Goal: Transaction & Acquisition: Purchase product/service

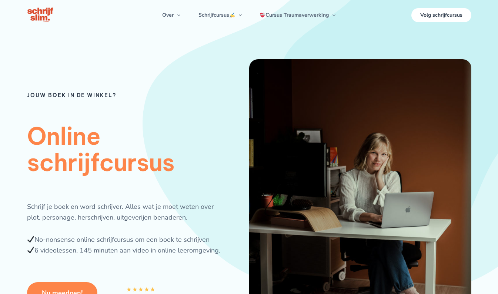
click at [107, 76] on div "Jouw boek in de winkel? Online schrijfcursus Schrijf je boek en word schrijver.…" at bounding box center [138, 219] width 222 height 320
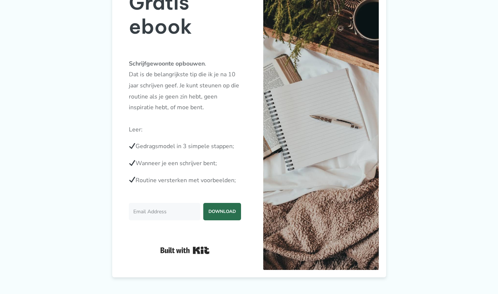
scroll to position [674, 0]
click at [163, 213] on input "Email Address" at bounding box center [165, 211] width 72 height 17
type input "veldhuizen.bhageloe@gmail.com"
click at [235, 207] on span "DOWNLOAD" at bounding box center [222, 211] width 38 height 16
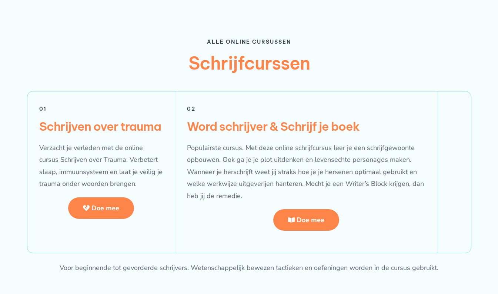
scroll to position [1297, 0]
click at [316, 217] on span "Doe mee" at bounding box center [311, 220] width 28 height 7
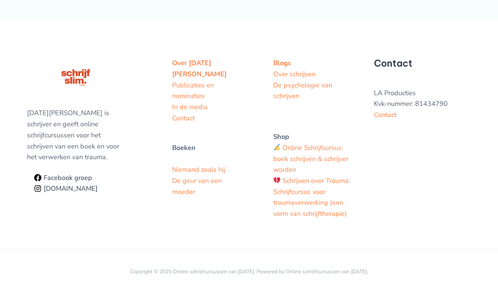
scroll to position [2153, 0]
click at [309, 161] on li "Online Schrijfcursus: boek schrijven & schrijver worden" at bounding box center [314, 159] width 83 height 33
click at [309, 158] on link "Online Schrijfcursus: boek schrijven & schrijver worden" at bounding box center [310, 158] width 75 height 31
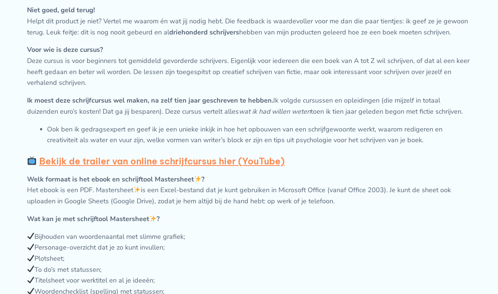
scroll to position [478, 0]
click at [255, 137] on li "Ook ben ik gedragsexpert en geef ik je een unieke inkijk in hoe het opbouwen va…" at bounding box center [259, 135] width 425 height 22
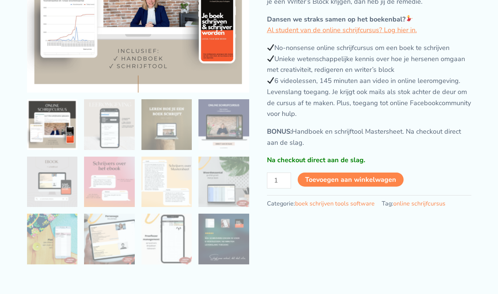
scroll to position [159, 0]
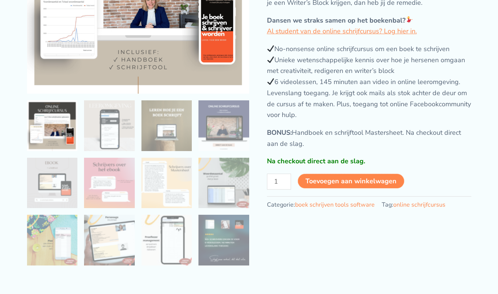
click at [329, 189] on button "Toevoegen aan winkelwagen" at bounding box center [351, 181] width 107 height 15
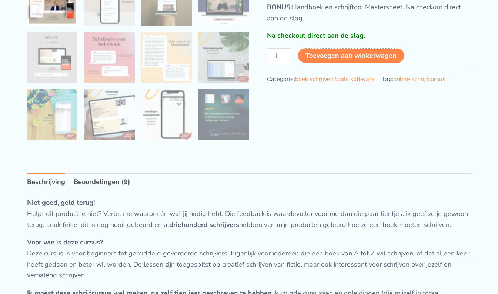
scroll to position [290, 0]
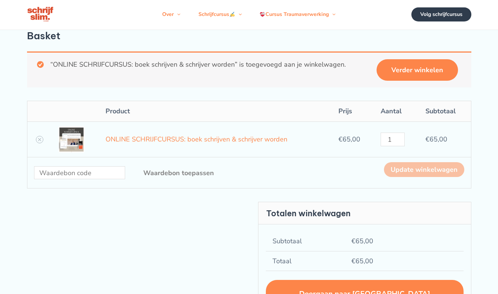
scroll to position [2, 0]
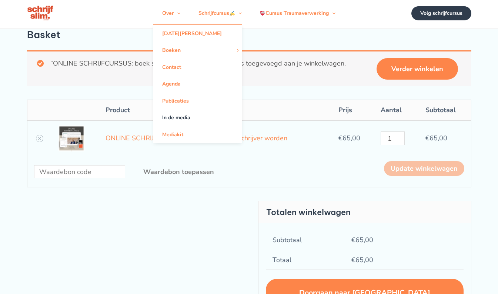
click at [170, 121] on link "In de media" at bounding box center [197, 117] width 89 height 17
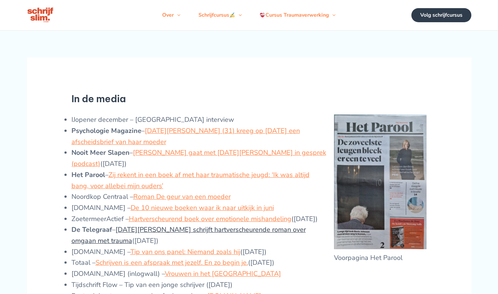
click at [173, 242] on link "Lucia van den Brink schrijft hartverscheurende roman over omgaan met trauma" at bounding box center [189, 235] width 235 height 20
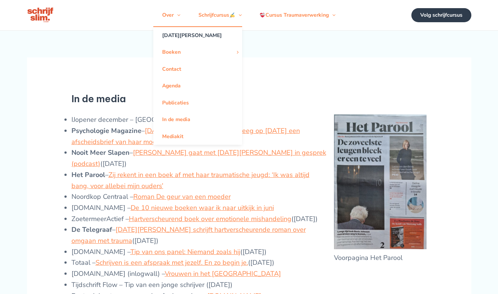
click at [169, 41] on link "[DATE][PERSON_NAME]" at bounding box center [197, 35] width 89 height 17
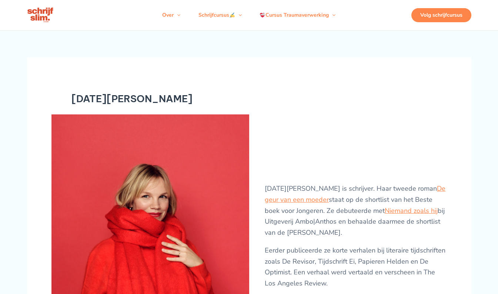
click at [434, 19] on div "Volg schrijfcursus" at bounding box center [442, 15] width 60 height 14
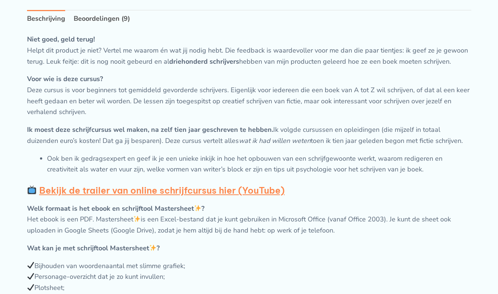
scroll to position [449, 0]
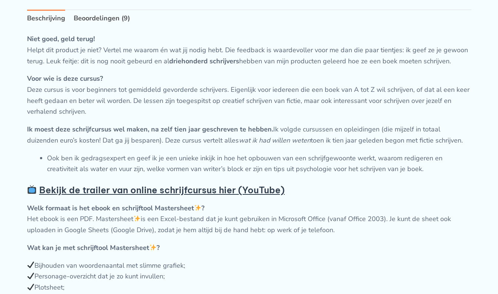
click at [104, 196] on strong "Bekijk de trailer van online schrijfcursus hier (YouTube)" at bounding box center [162, 190] width 246 height 11
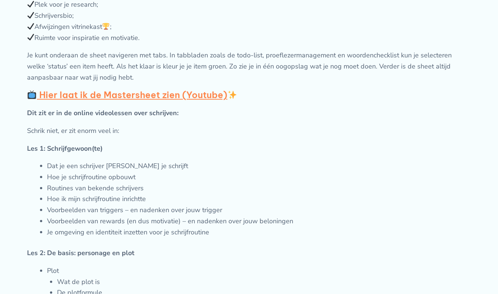
scroll to position [789, 0]
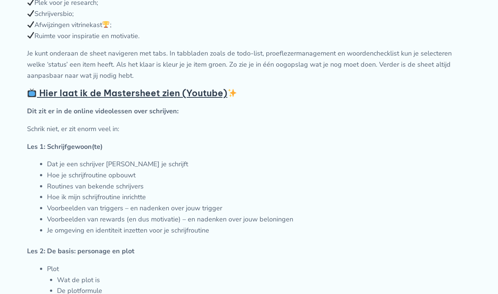
click at [153, 99] on strong "Hier laat ik de Mastersheet zien (Youtube)" at bounding box center [138, 92] width 198 height 11
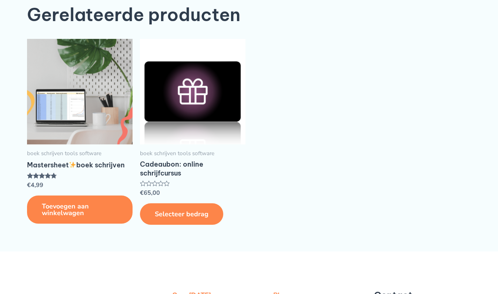
scroll to position [1920, 0]
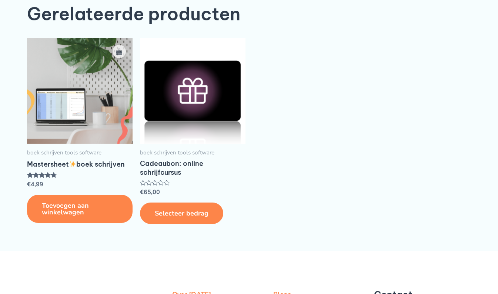
click at [78, 129] on img at bounding box center [80, 91] width 106 height 106
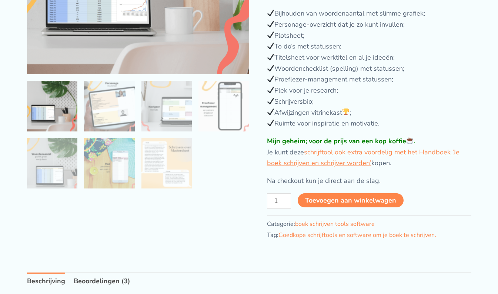
scroll to position [179, 0]
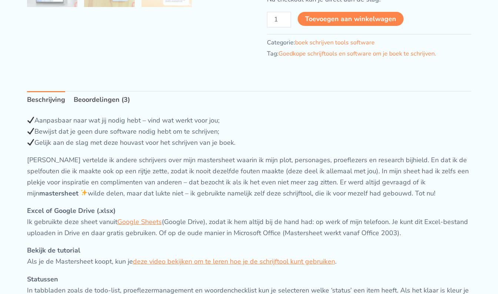
scroll to position [361, 0]
click at [100, 102] on link "Beoordelingen (3)" at bounding box center [102, 99] width 56 height 18
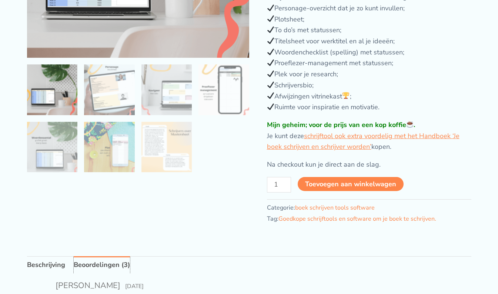
scroll to position [195, 0]
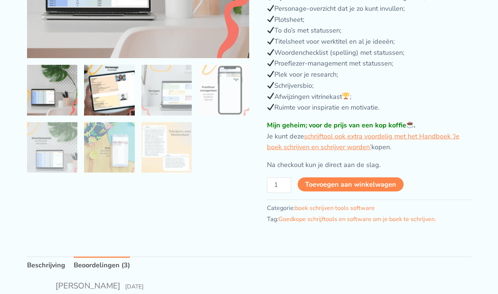
click at [99, 101] on img at bounding box center [109, 90] width 51 height 51
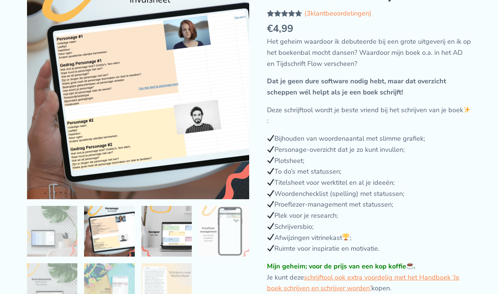
scroll to position [53, 0]
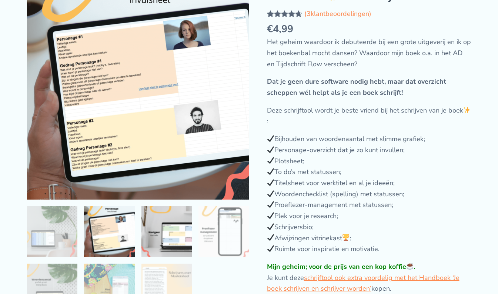
click at [174, 249] on img at bounding box center [167, 231] width 51 height 51
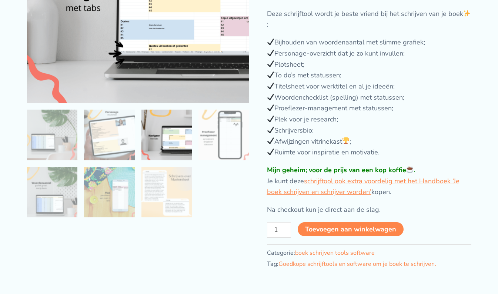
scroll to position [150, 0]
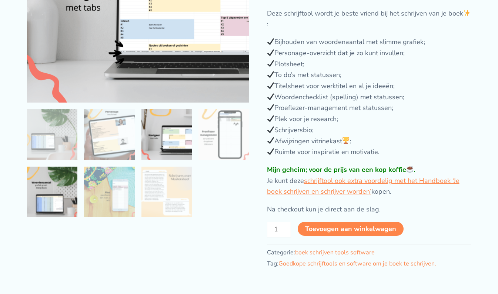
click at [50, 194] on img at bounding box center [52, 192] width 51 height 51
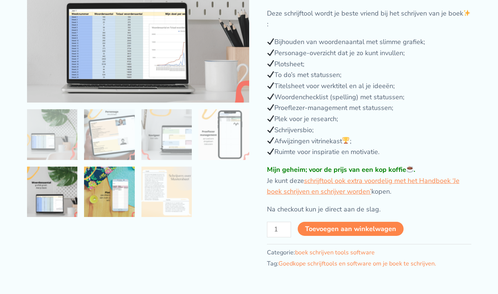
click at [110, 205] on img at bounding box center [109, 192] width 51 height 51
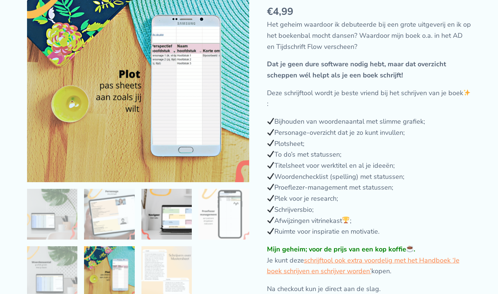
scroll to position [71, 0]
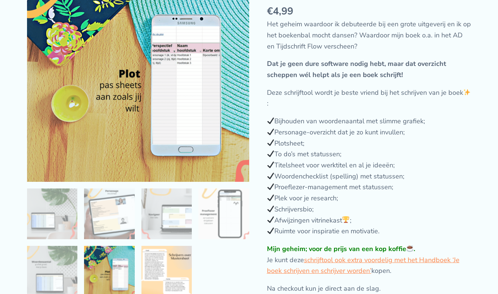
click at [175, 268] on img at bounding box center [167, 271] width 51 height 51
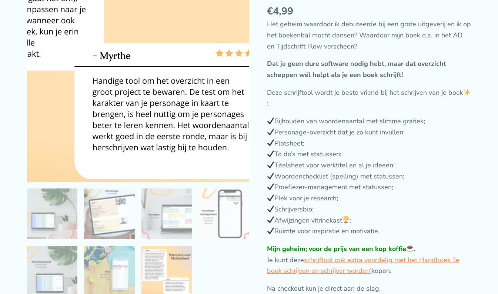
drag, startPoint x: 175, startPoint y: 268, endPoint x: 183, endPoint y: 179, distance: 88.9
click at [183, 179] on div at bounding box center [138, 132] width 222 height 344
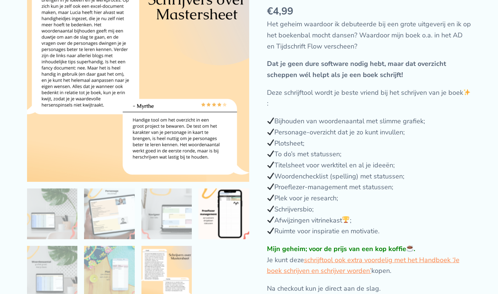
click at [228, 228] on img at bounding box center [224, 214] width 51 height 51
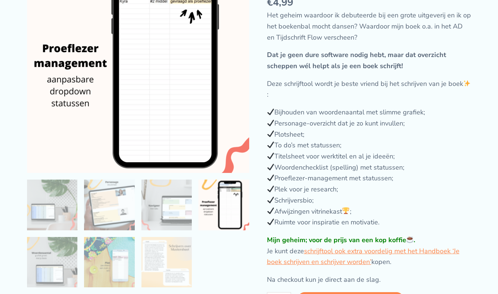
scroll to position [0, 0]
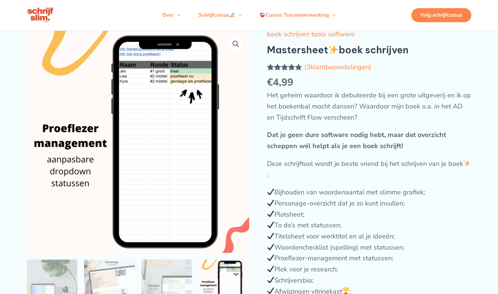
click at [447, 21] on div "Volg schrijfcursus" at bounding box center [442, 15] width 60 height 14
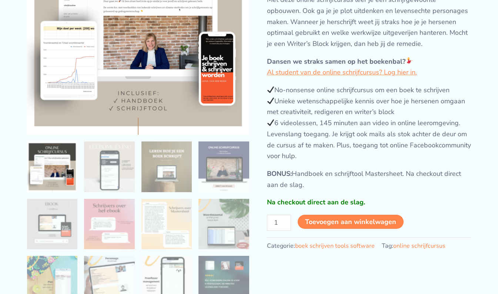
scroll to position [119, 0]
click at [338, 227] on button "Toevoegen aan winkelwagen" at bounding box center [351, 222] width 107 height 15
click at [344, 229] on button "Toevoegen aan winkelwagen" at bounding box center [351, 222] width 107 height 15
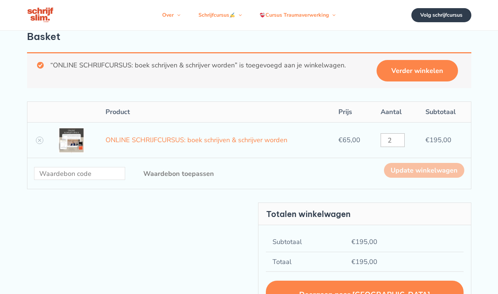
click at [399, 147] on input "2" at bounding box center [393, 140] width 24 height 14
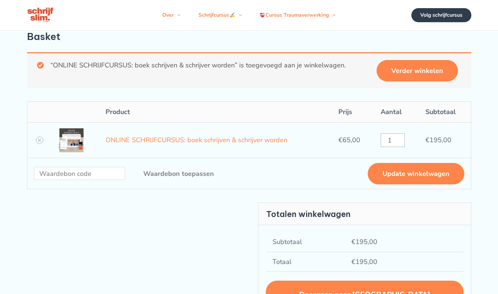
type input "1"
click at [399, 147] on input "1" at bounding box center [393, 140] width 24 height 14
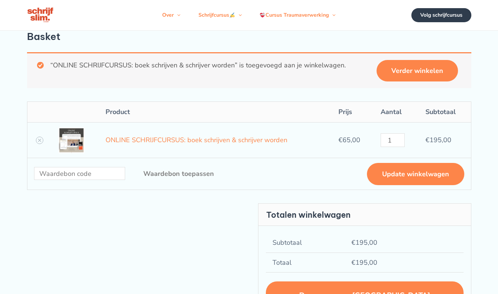
click at [393, 185] on button "Update winkelwagen" at bounding box center [415, 174] width 97 height 22
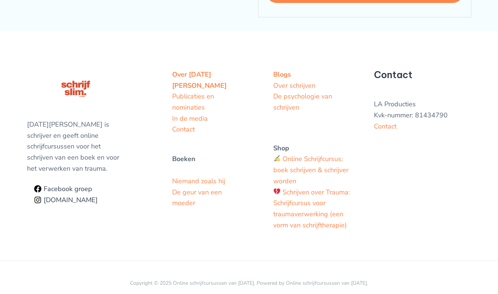
scroll to position [296, 0]
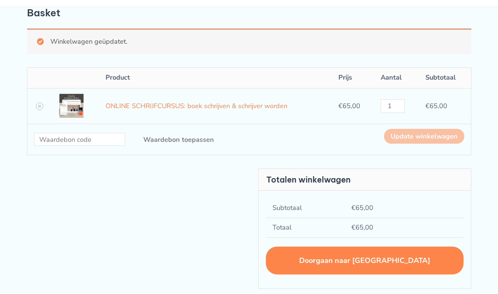
scroll to position [23, 0]
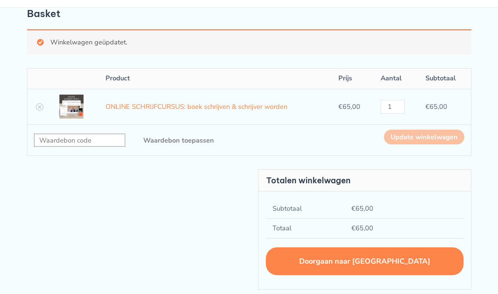
click at [54, 147] on input "Waardebon:" at bounding box center [79, 140] width 91 height 13
type input "vriend"
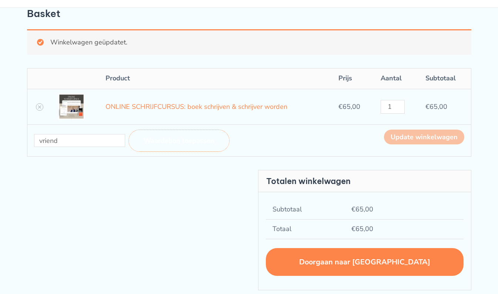
click at [186, 149] on button "Waardebon toepassen" at bounding box center [179, 141] width 101 height 22
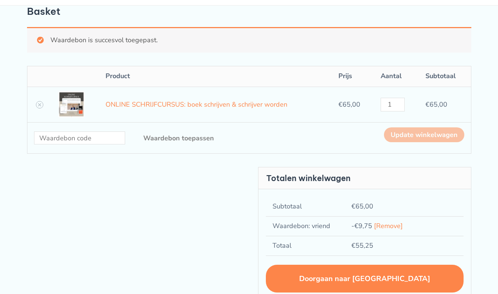
scroll to position [26, 0]
